Goal: Information Seeking & Learning: Learn about a topic

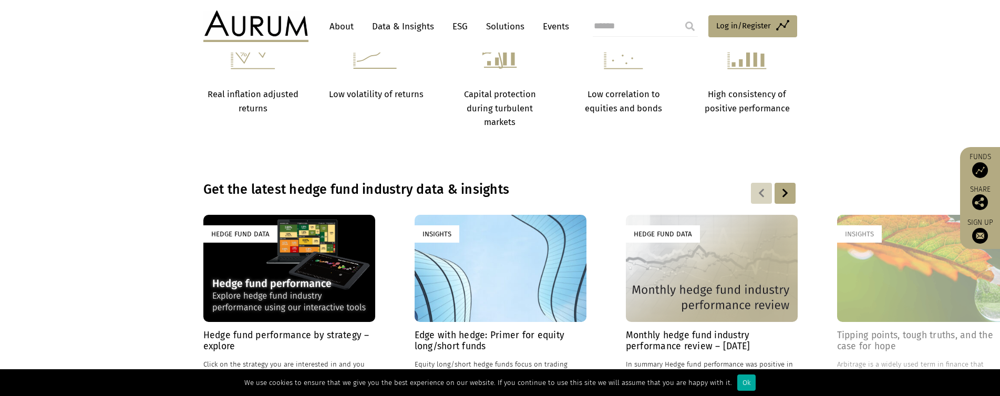
scroll to position [473, 0]
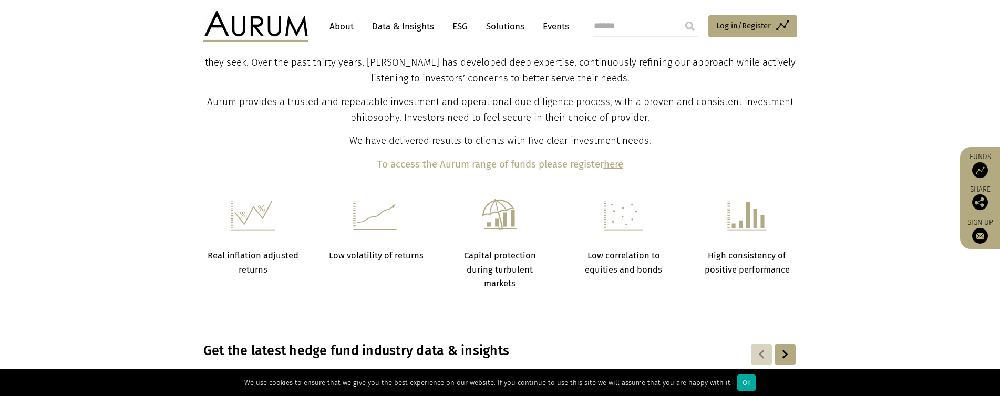
click at [339, 25] on link "About" at bounding box center [341, 26] width 35 height 19
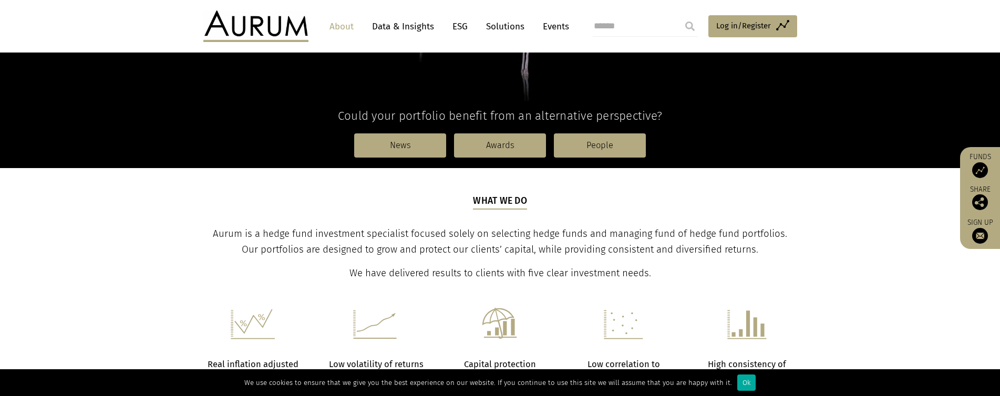
scroll to position [263, 0]
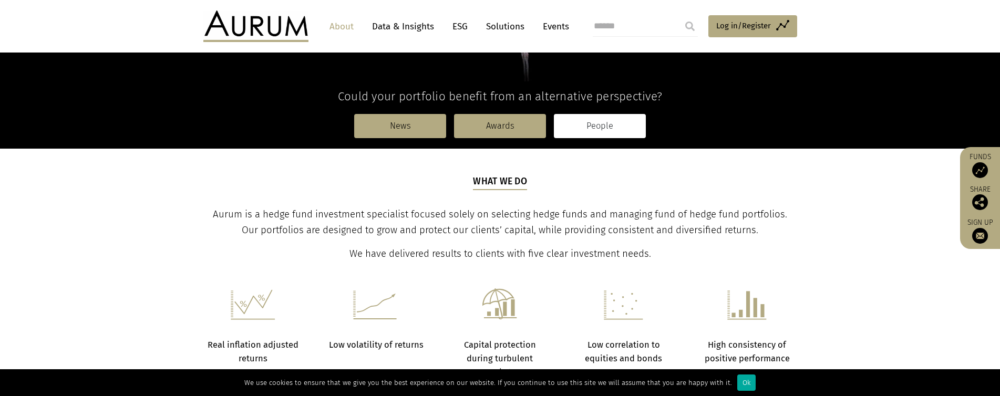
click at [597, 122] on link "People" at bounding box center [600, 126] width 92 height 24
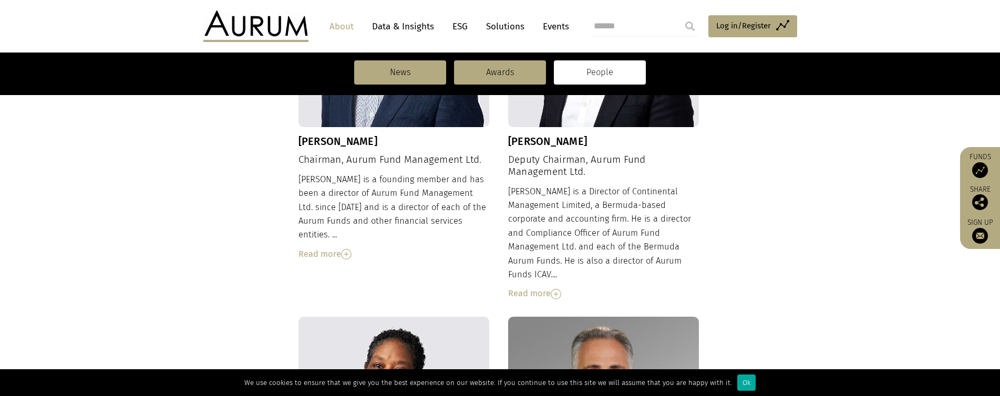
scroll to position [494, 0]
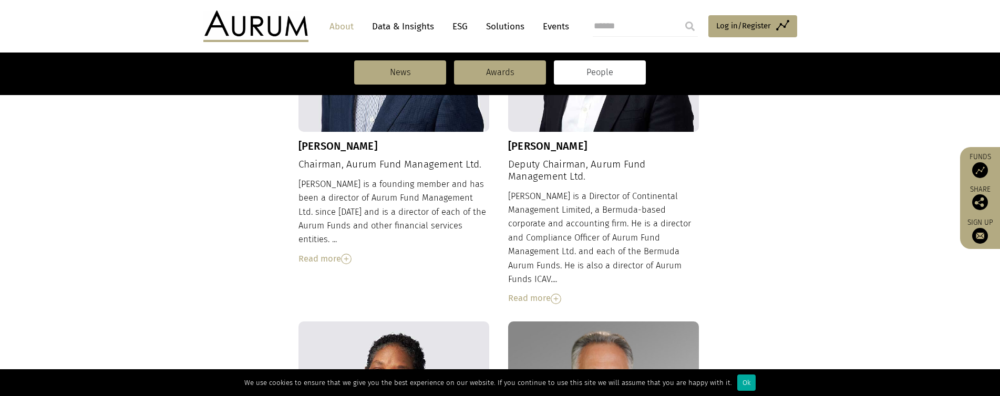
click at [350, 254] on img at bounding box center [346, 259] width 11 height 11
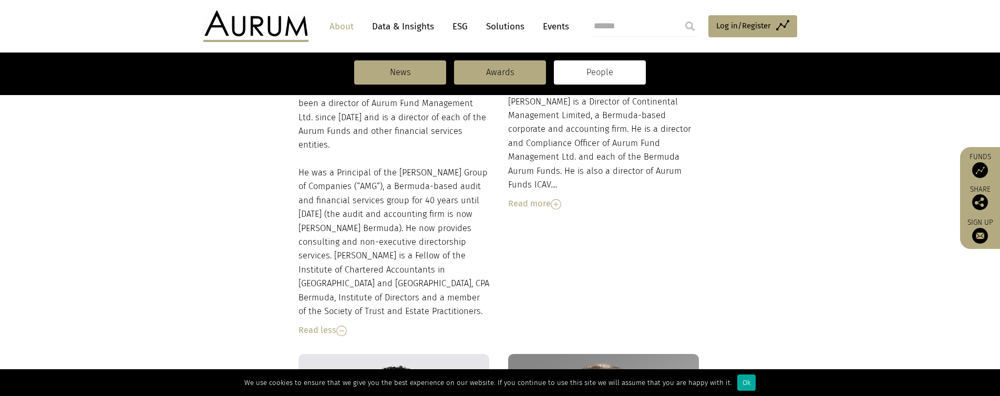
scroll to position [599, 0]
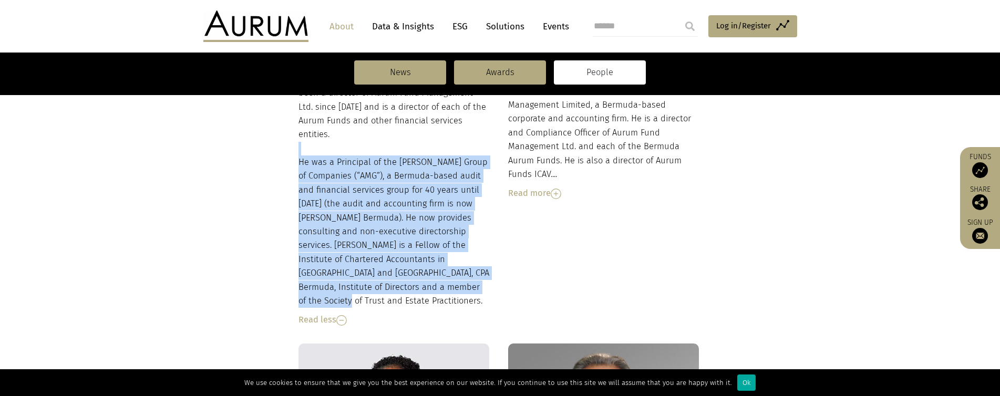
drag, startPoint x: 396, startPoint y: 137, endPoint x: 429, endPoint y: 270, distance: 137.5
click at [429, 270] on div "Dudley is a founding member and has been a director of Aurum Fund Management Lt…" at bounding box center [393, 199] width 191 height 255
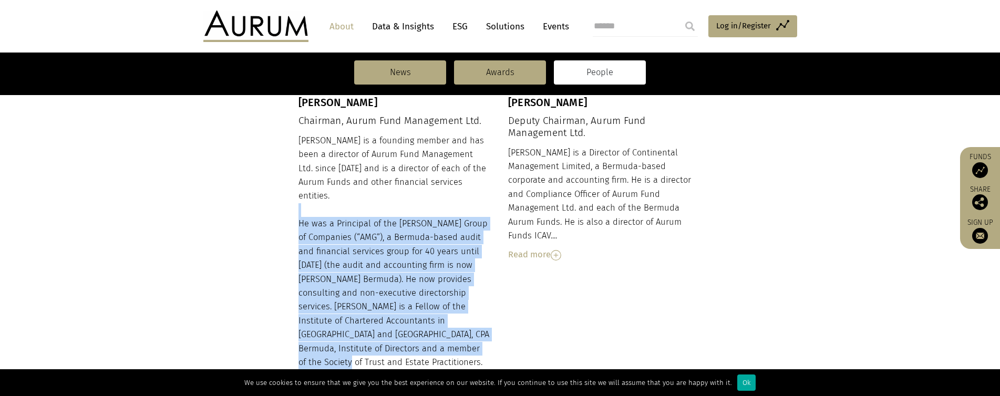
scroll to position [547, 0]
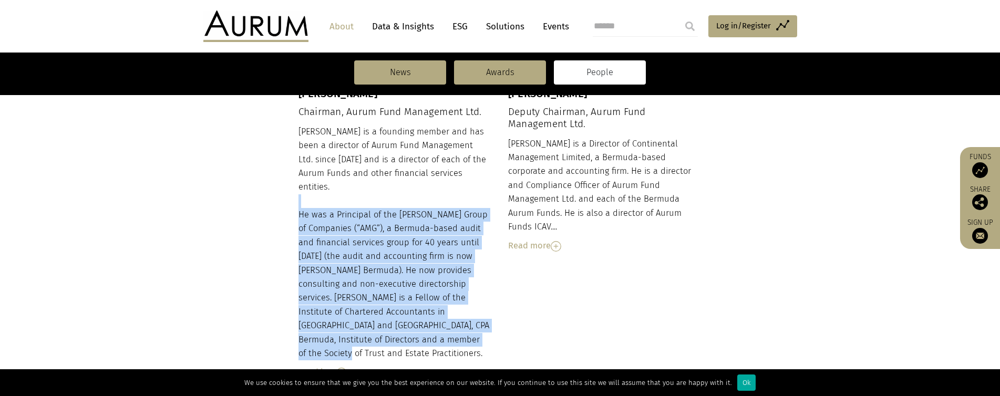
click at [345, 241] on div "Dudley is a founding member and has been a director of Aurum Fund Management Lt…" at bounding box center [393, 252] width 191 height 255
drag, startPoint x: 461, startPoint y: 325, endPoint x: 299, endPoint y: 203, distance: 203.3
click at [299, 203] on div "Dudley is a founding member and has been a director of Aurum Fund Management Lt…" at bounding box center [393, 252] width 191 height 255
click at [352, 255] on div "Dudley is a founding member and has been a director of Aurum Fund Management Lt…" at bounding box center [393, 252] width 191 height 255
drag, startPoint x: 401, startPoint y: 184, endPoint x: 462, endPoint y: 323, distance: 151.5
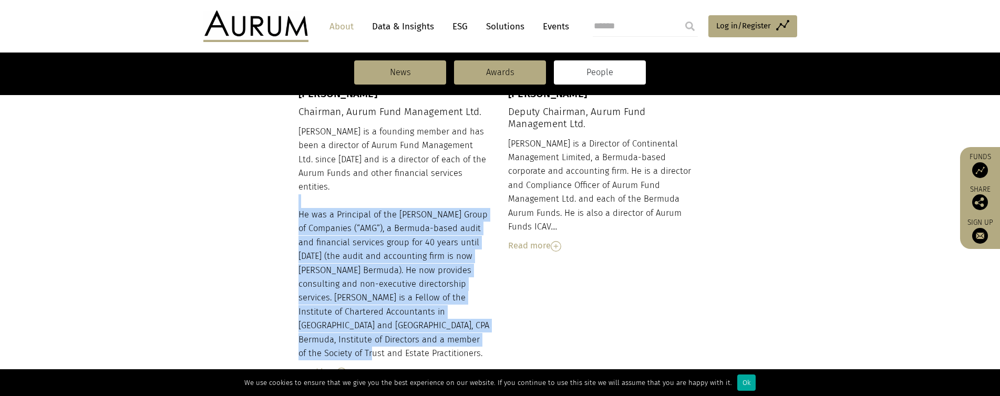
click at [462, 323] on div "Dudley is a founding member and has been a director of Aurum Fund Management Lt…" at bounding box center [393, 252] width 191 height 255
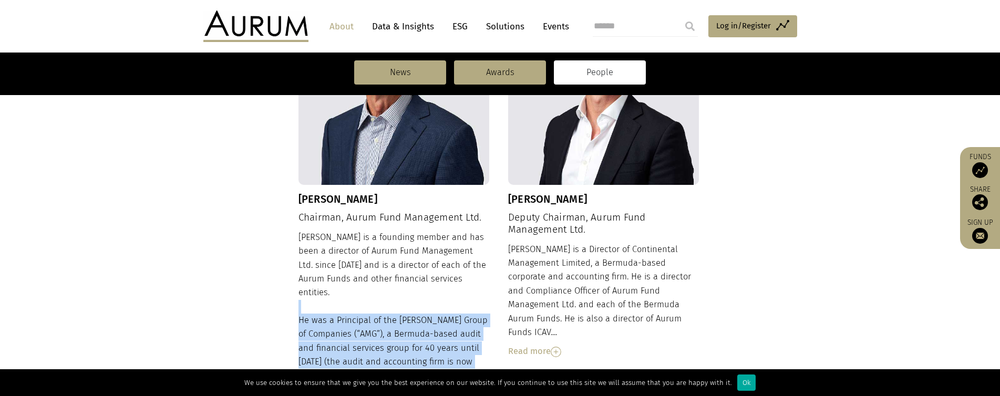
scroll to position [442, 0]
click at [557, 346] on img at bounding box center [555, 351] width 11 height 11
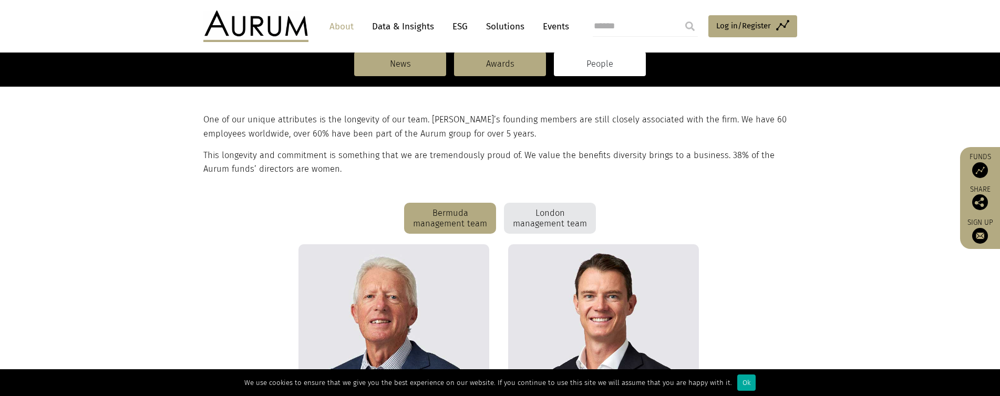
scroll to position [0, 0]
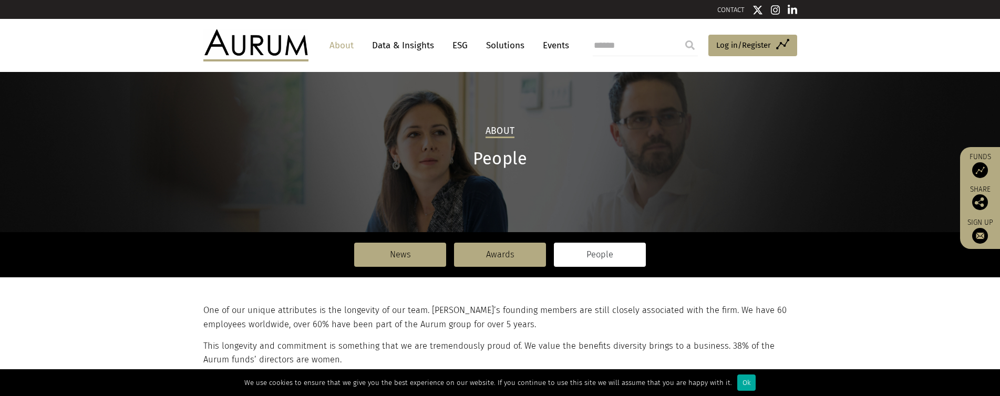
click at [597, 254] on link "People" at bounding box center [600, 255] width 92 height 24
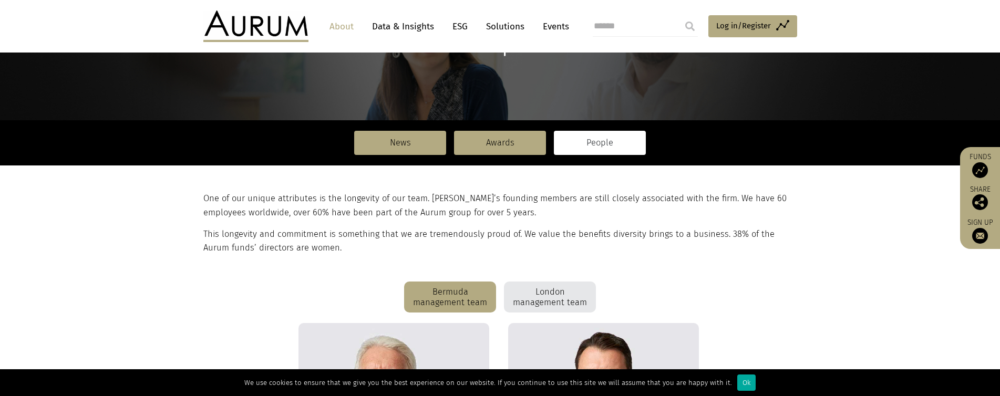
scroll to position [152, 0]
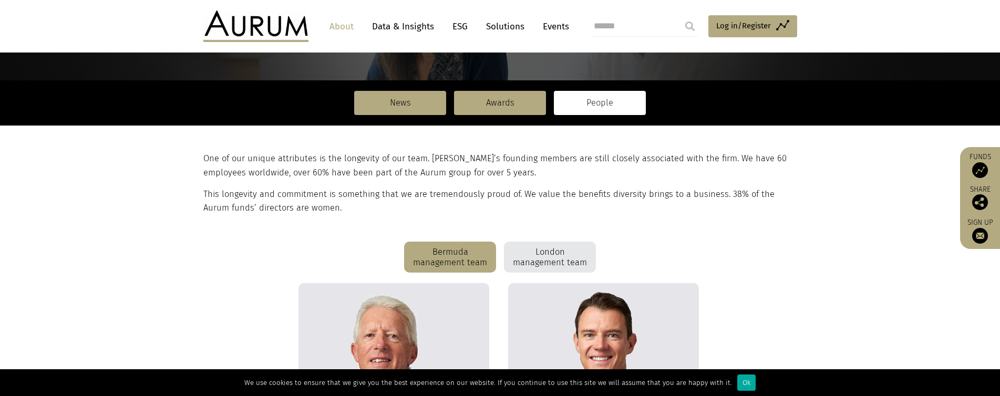
scroll to position [158, 0]
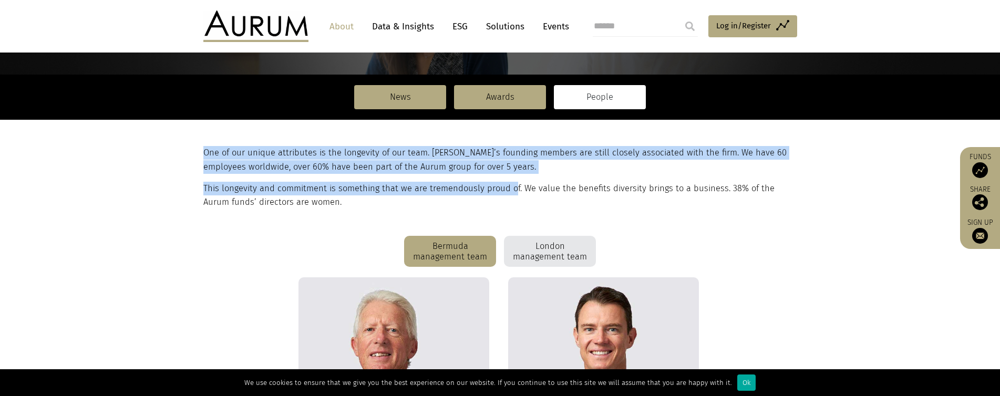
drag, startPoint x: 514, startPoint y: 145, endPoint x: 512, endPoint y: 179, distance: 33.7
click at [512, 179] on section "One of our unique attributes is the longevity of our team. Aurum’s founding mem…" at bounding box center [500, 178] width 1000 height 116
click at [512, 179] on div "One of our unique attributes is the longevity of our team. Aurum’s founding mem…" at bounding box center [498, 178] width 591 height 64
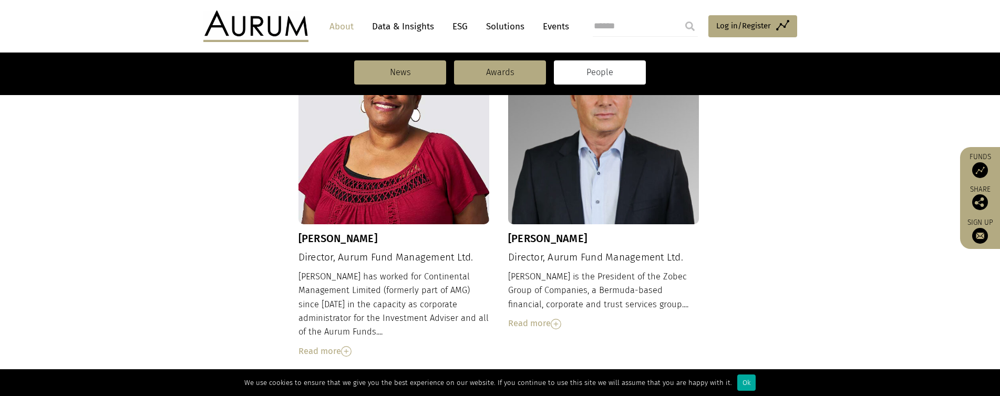
scroll to position [788, 0]
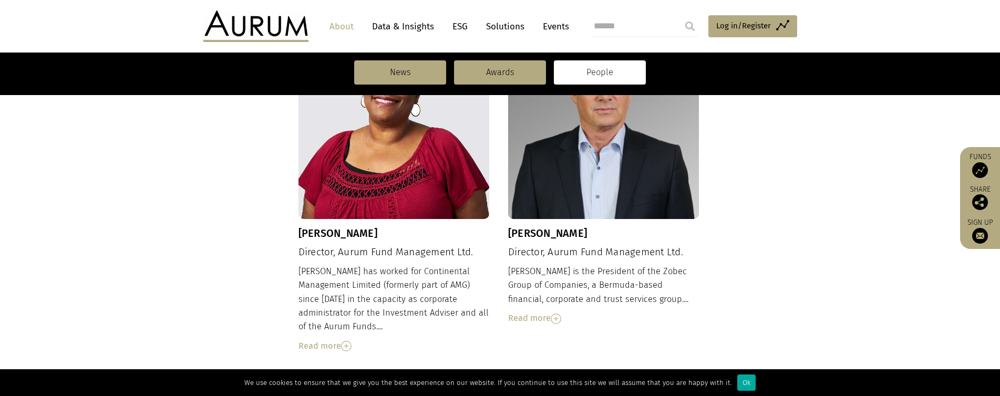
click at [554, 314] on img at bounding box center [555, 319] width 11 height 11
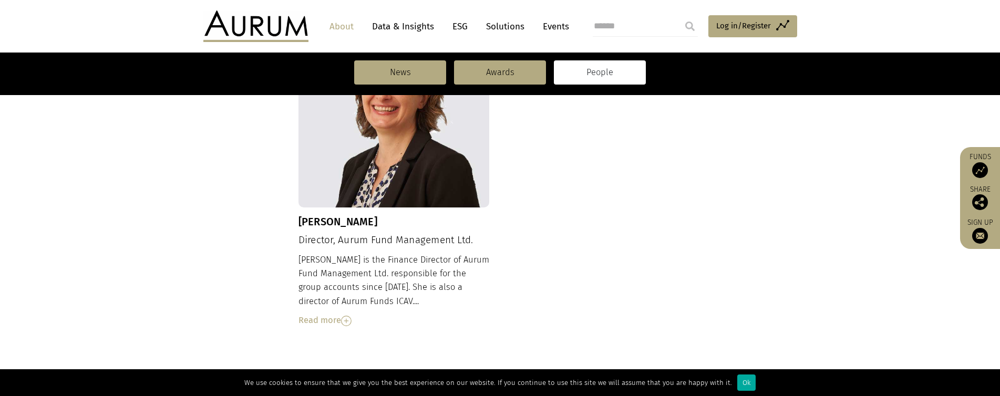
scroll to position [1313, 0]
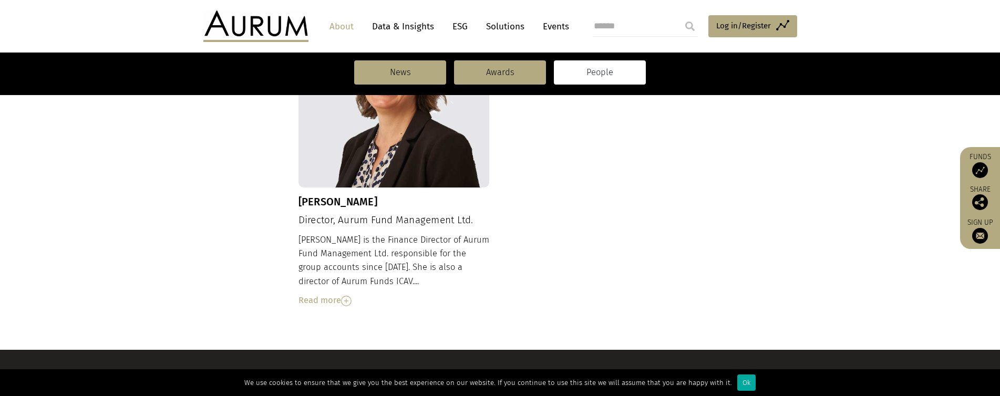
click at [349, 296] on img at bounding box center [346, 301] width 11 height 11
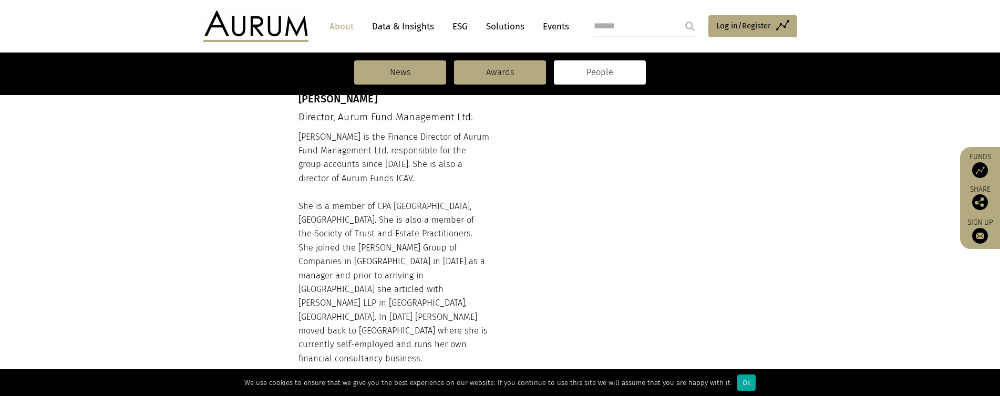
scroll to position [1418, 0]
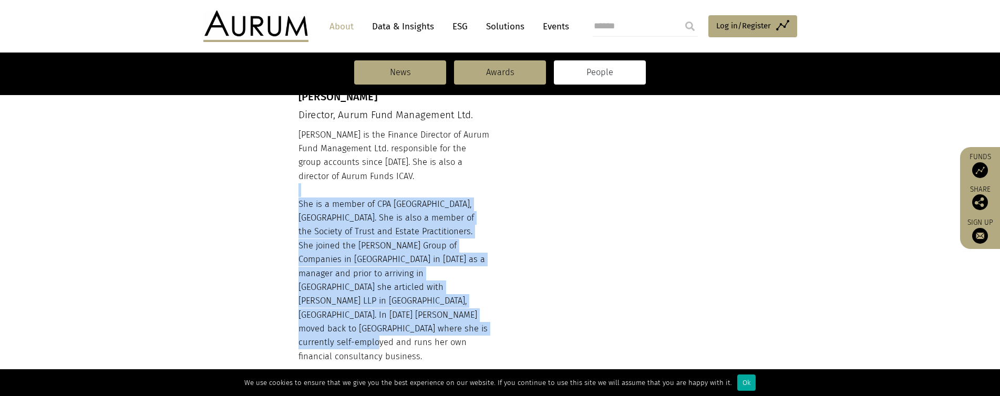
drag, startPoint x: 430, startPoint y: 148, endPoint x: 433, endPoint y: 288, distance: 140.3
click at [433, 288] on div "Nancy is the Finance Director of Aurum Fund Management Ltd. responsible for the…" at bounding box center [393, 255] width 191 height 255
drag, startPoint x: 433, startPoint y: 288, endPoint x: 299, endPoint y: 159, distance: 186.5
click at [299, 159] on div "Nancy is the Finance Director of Aurum Fund Management Ltd. responsible for the…" at bounding box center [393, 255] width 191 height 255
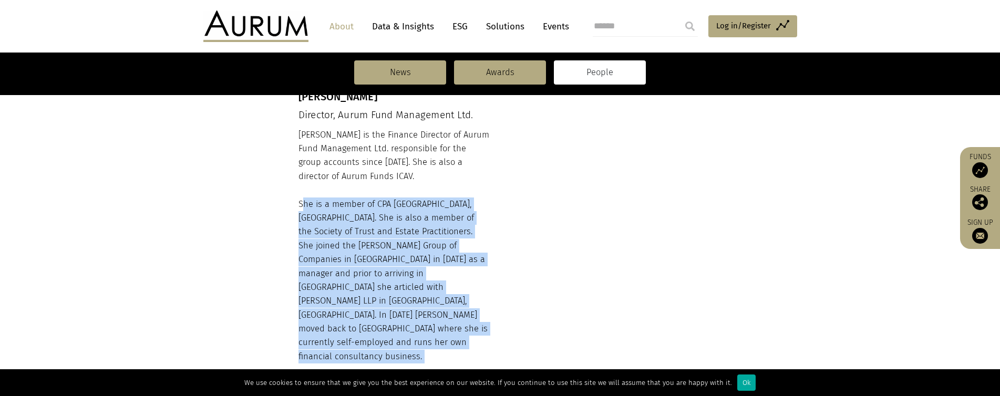
click at [356, 223] on div "Nancy is the Finance Director of Aurum Fund Management Ltd. responsible for the…" at bounding box center [393, 255] width 191 height 255
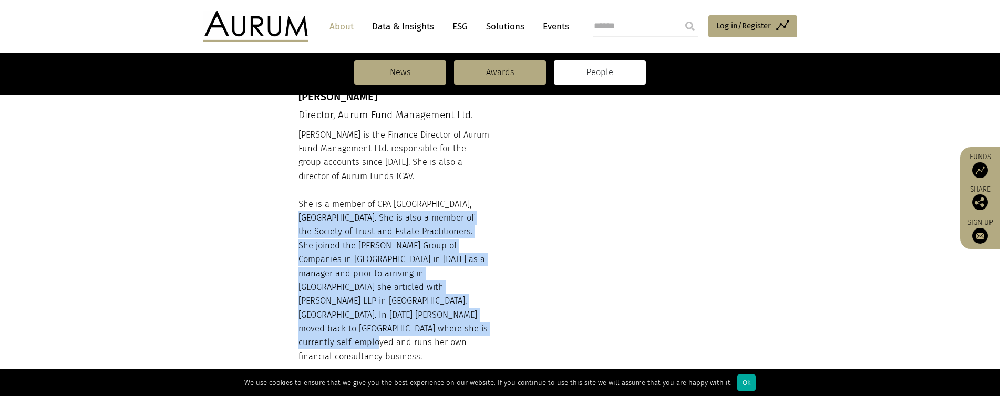
drag, startPoint x: 431, startPoint y: 291, endPoint x: 299, endPoint y: 170, distance: 179.2
click at [299, 170] on div "Nancy is the Finance Director of Aurum Fund Management Ltd. responsible for the…" at bounding box center [393, 255] width 191 height 255
click at [351, 247] on div "Nancy is the Finance Director of Aurum Fund Management Ltd. responsible for the…" at bounding box center [393, 255] width 191 height 255
drag, startPoint x: 423, startPoint y: 288, endPoint x: 300, endPoint y: 161, distance: 177.2
click at [300, 161] on div "Nancy is the Finance Director of Aurum Fund Management Ltd. responsible for the…" at bounding box center [393, 255] width 191 height 255
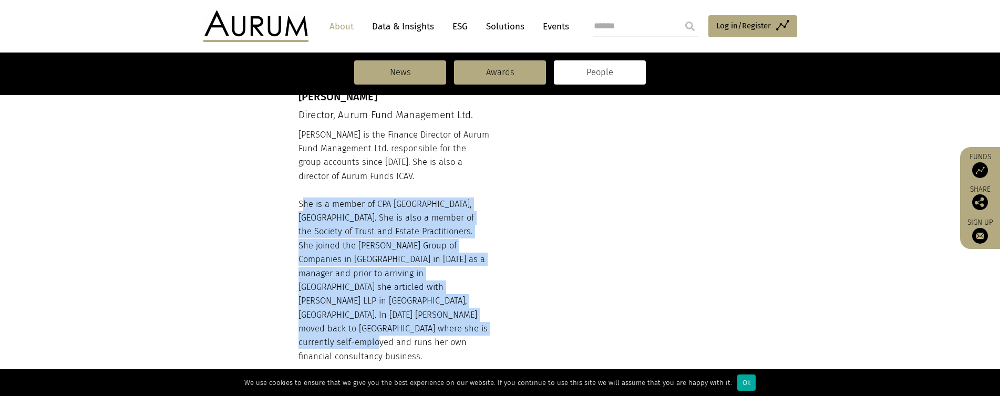
click at [359, 205] on div "Nancy is the Finance Director of Aurum Fund Management Ltd. responsible for the…" at bounding box center [393, 255] width 191 height 255
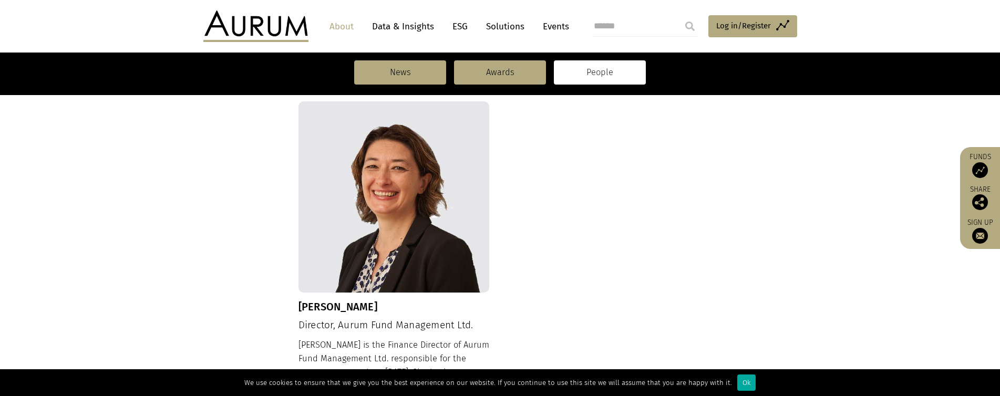
scroll to position [1261, 0]
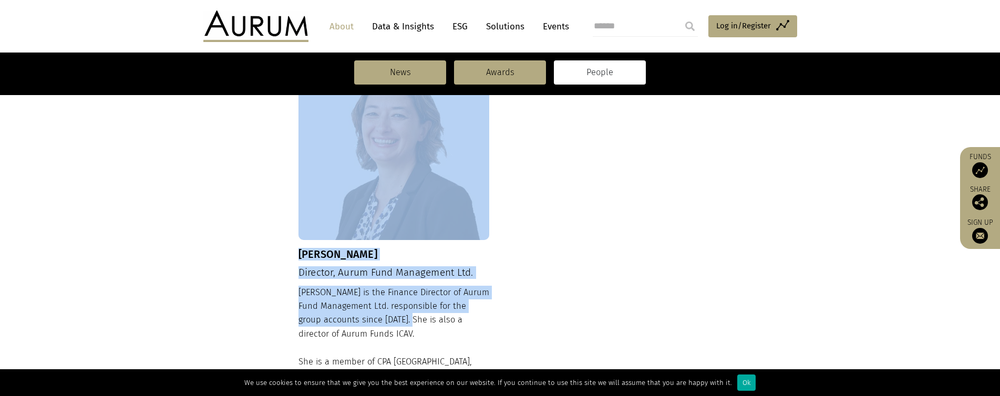
drag, startPoint x: 294, startPoint y: 247, endPoint x: 422, endPoint y: 283, distance: 133.6
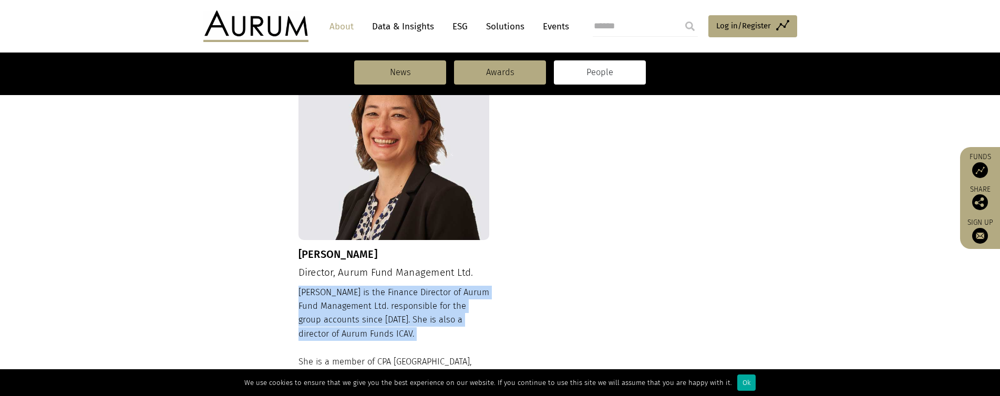
drag, startPoint x: 433, startPoint y: 295, endPoint x: 302, endPoint y: 245, distance: 140.0
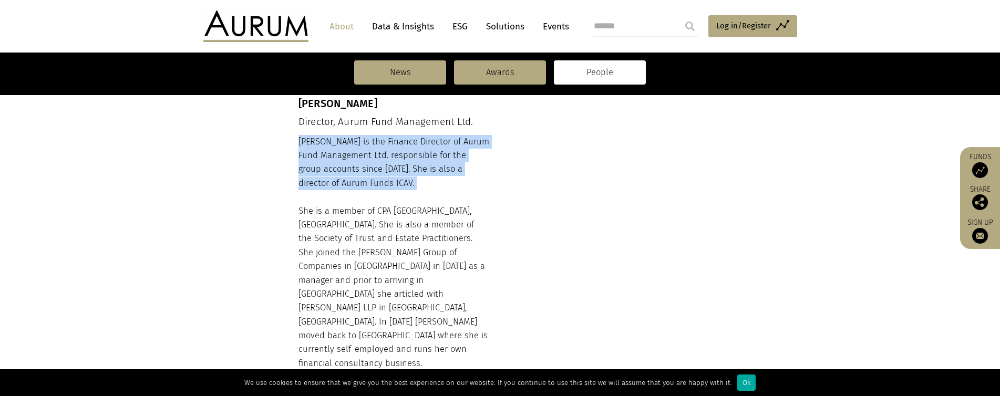
scroll to position [1471, 0]
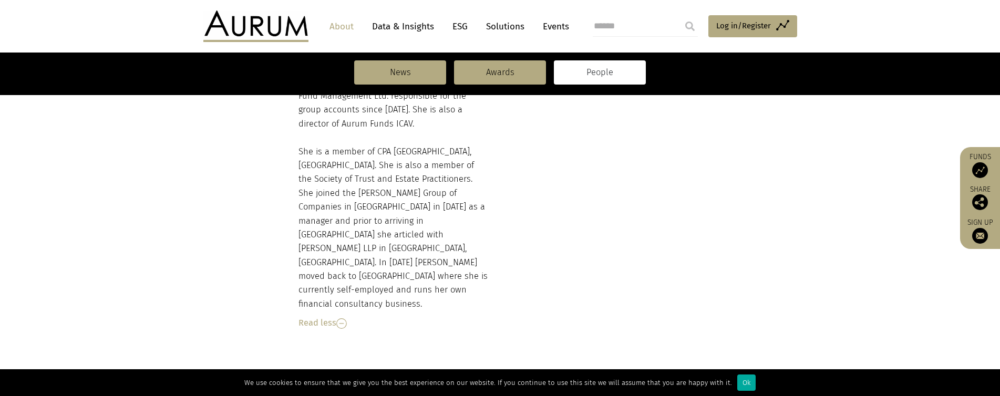
click at [341, 194] on div "Nancy is the Finance Director of Aurum Fund Management Ltd. responsible for the…" at bounding box center [393, 203] width 191 height 255
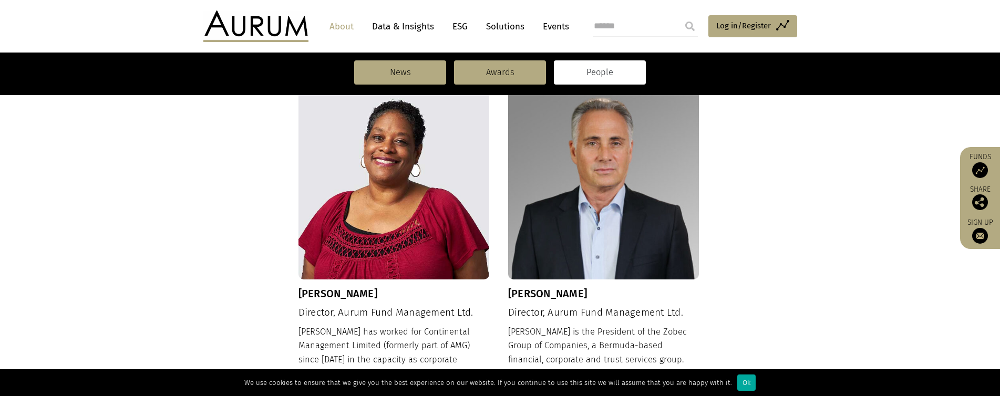
scroll to position [788, 0]
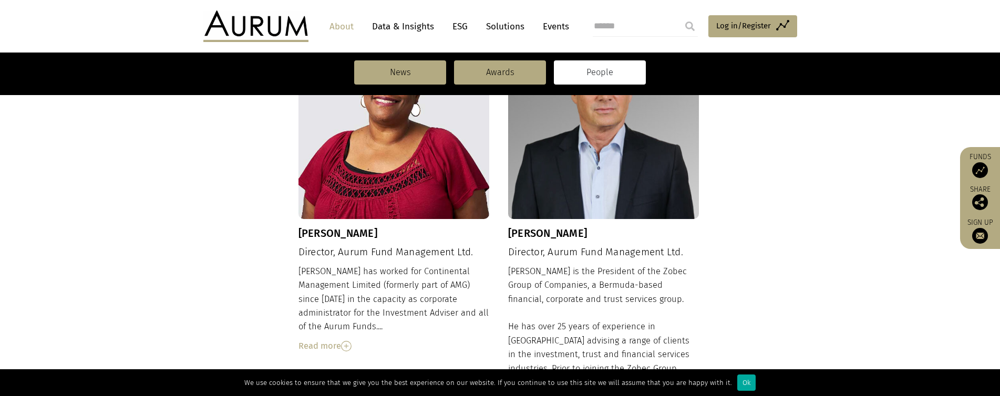
click at [345, 341] on img at bounding box center [346, 346] width 11 height 11
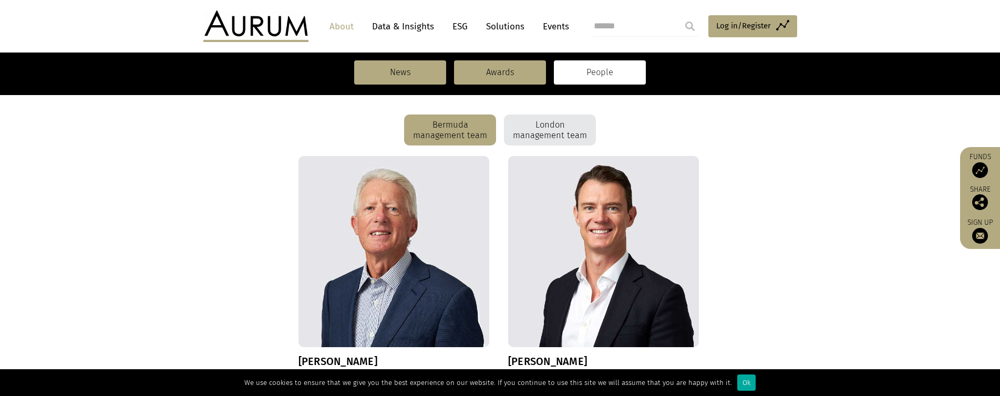
scroll to position [210, 0]
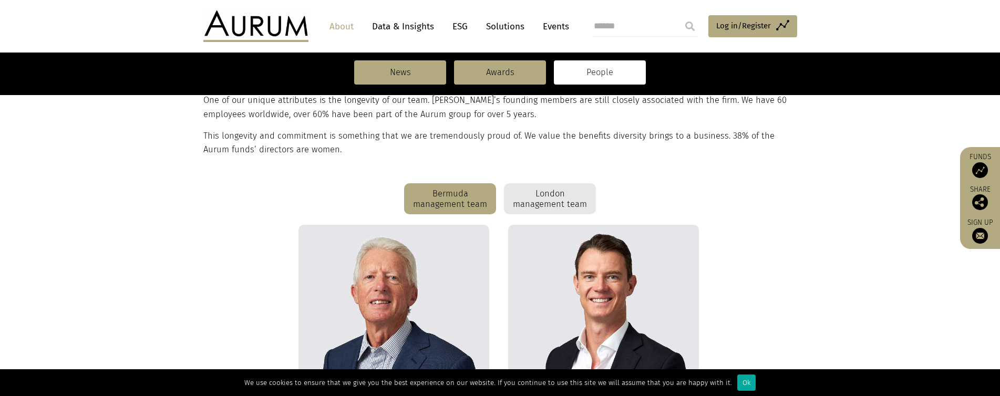
click at [501, 31] on link "Solutions" at bounding box center [505, 26] width 49 height 19
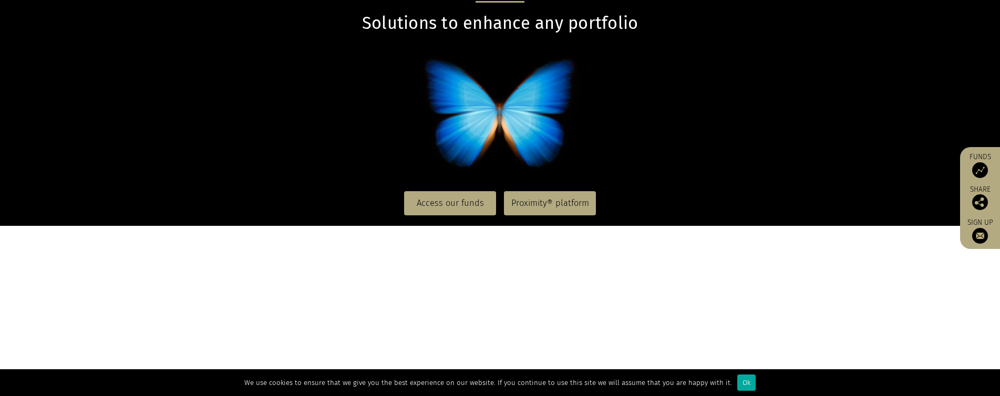
scroll to position [210, 0]
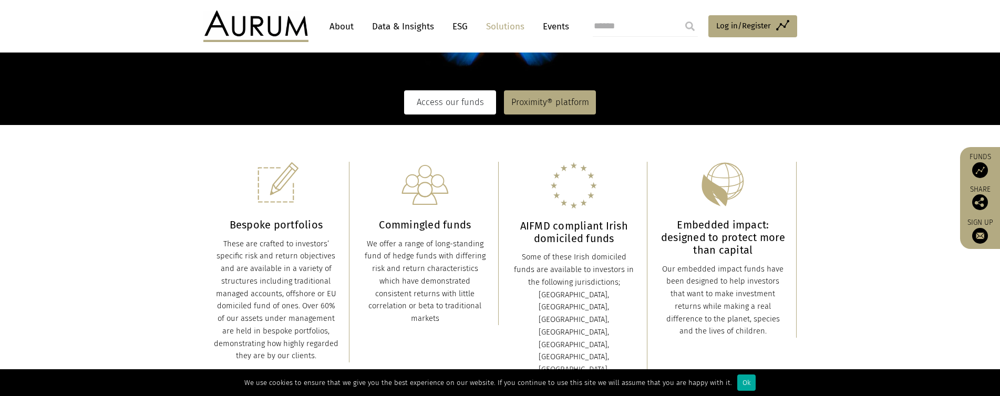
click at [477, 99] on link "Access our funds" at bounding box center [450, 102] width 92 height 24
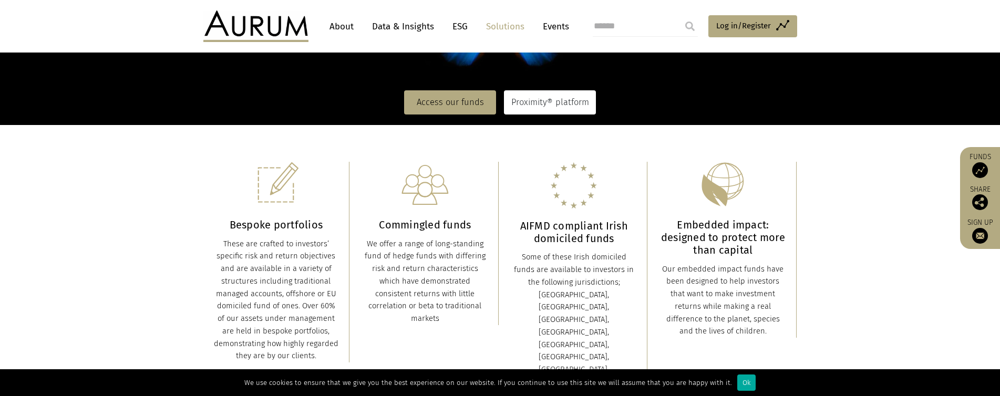
click at [562, 99] on link "Proximity® platform" at bounding box center [550, 102] width 92 height 24
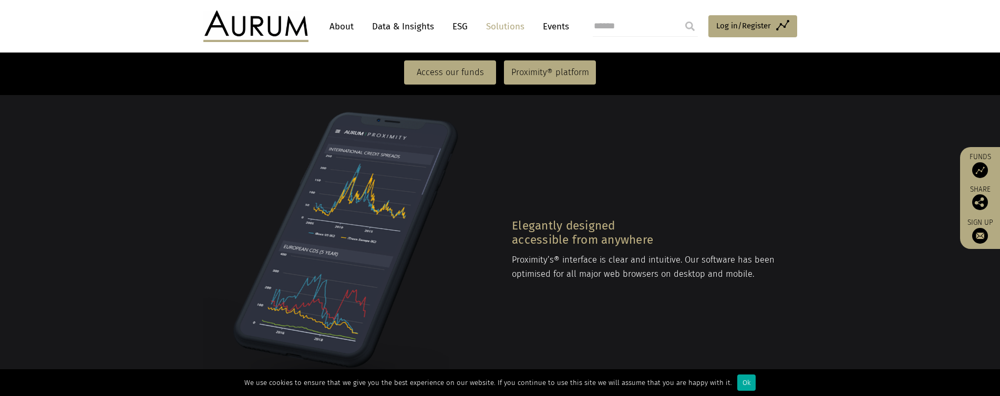
scroll to position [1134, 0]
